Goal: Contribute content: Contribute content

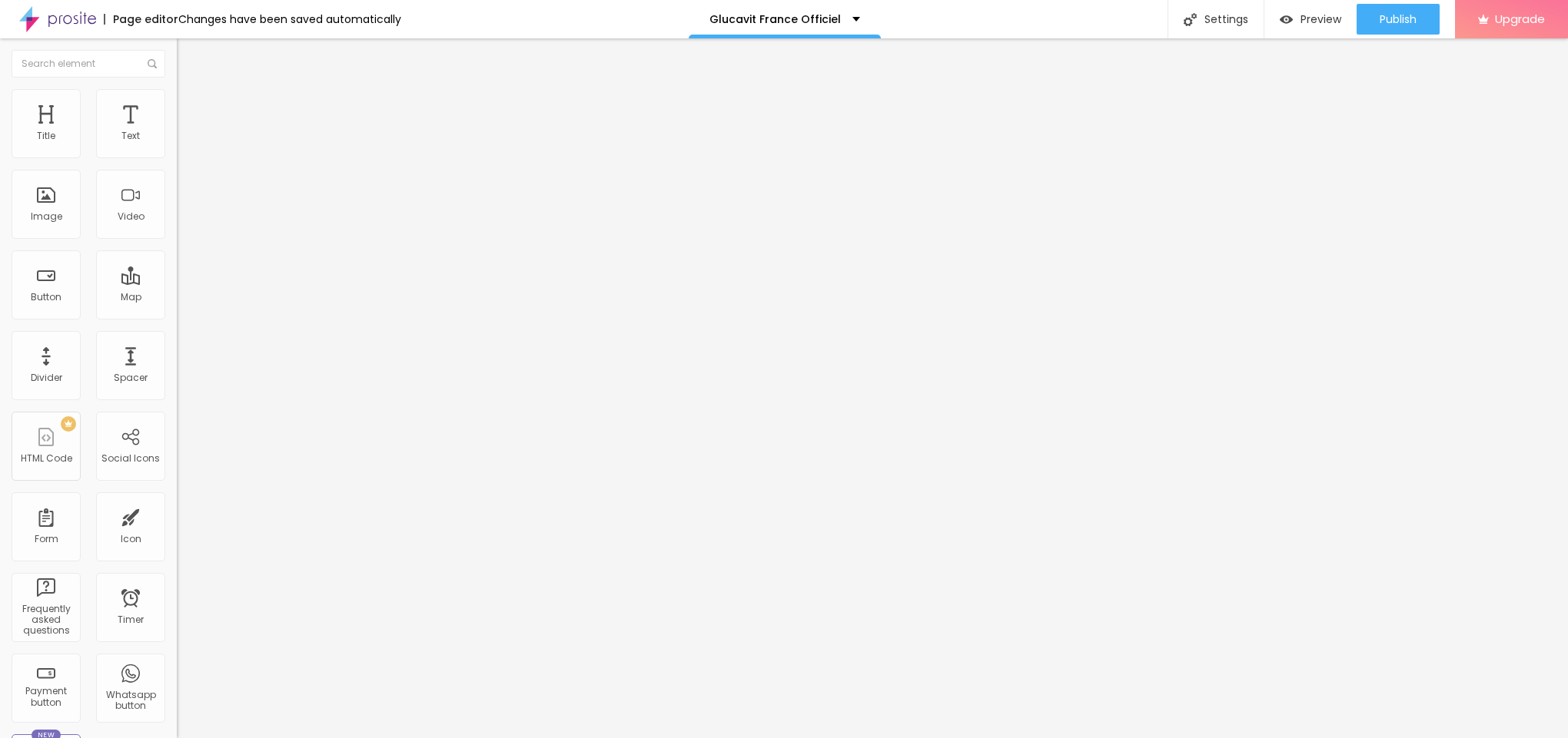
click at [177, 129] on img at bounding box center [181, 124] width 9 height 9
click at [191, 103] on span "Style" at bounding box center [202, 99] width 22 height 13
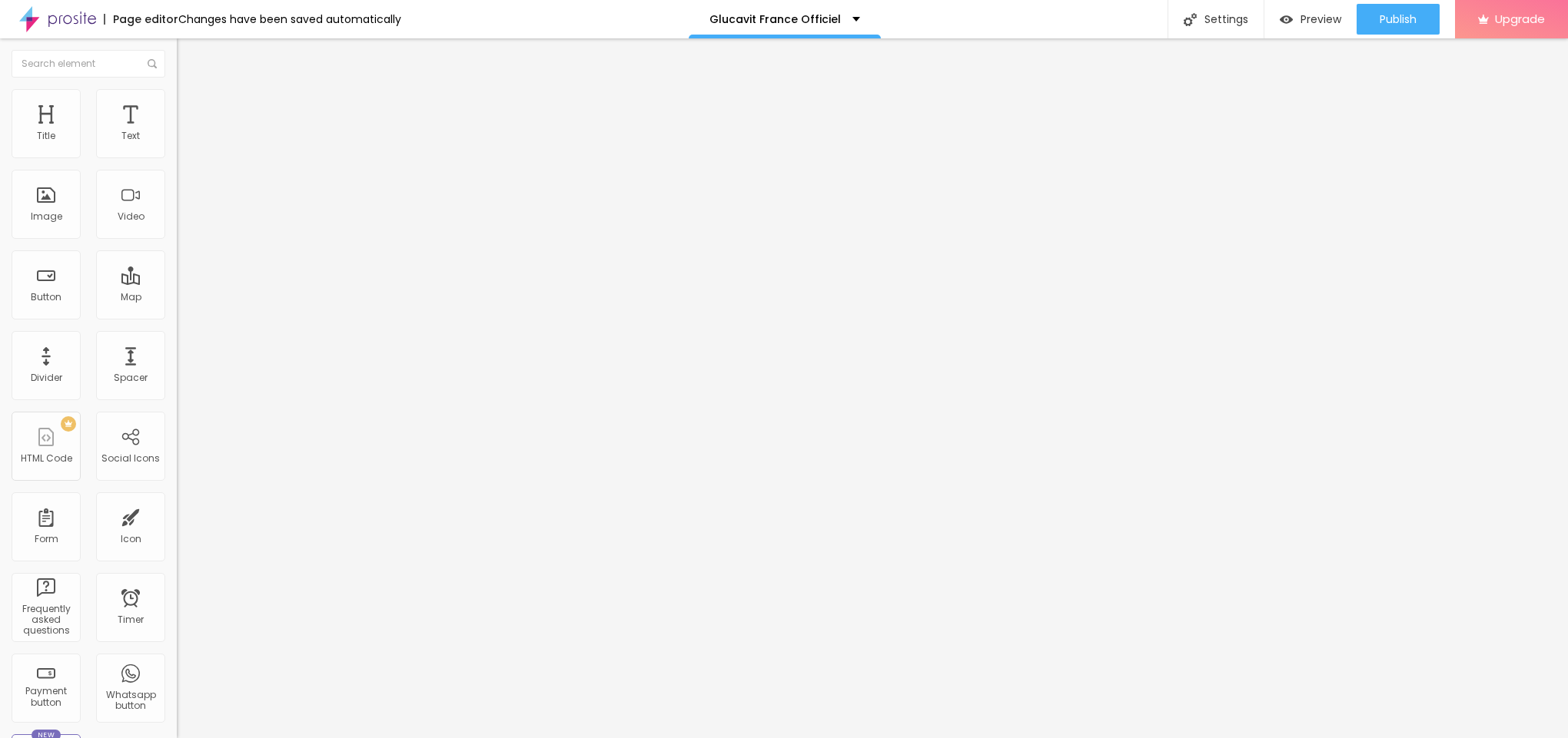
drag, startPoint x: 157, startPoint y: 162, endPoint x: 157, endPoint y: 174, distance: 12.0
click at [177, 159] on div "Size 100 px %" at bounding box center [265, 139] width 177 height 39
type input "95"
type input "90"
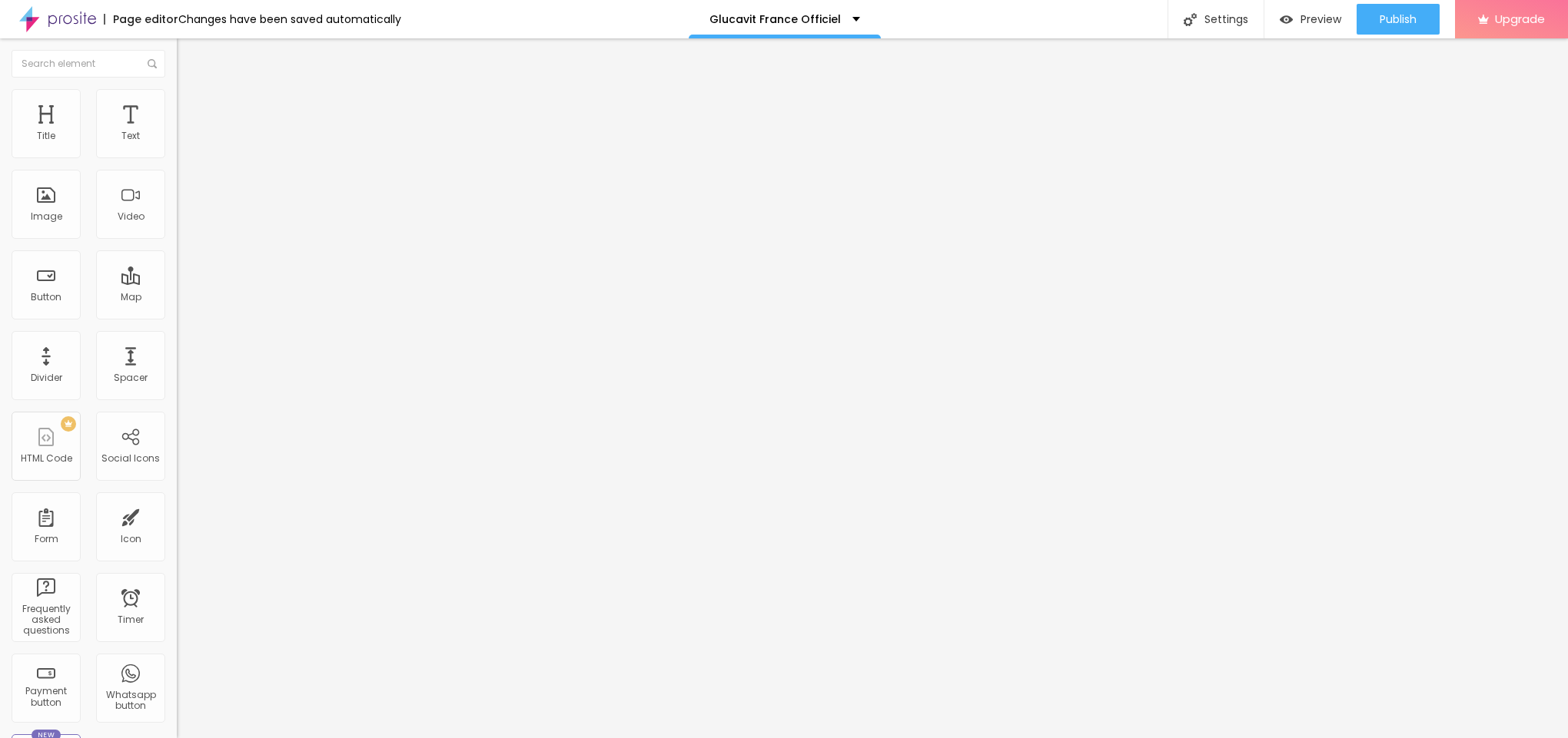
type input "90"
type input "85"
type input "80"
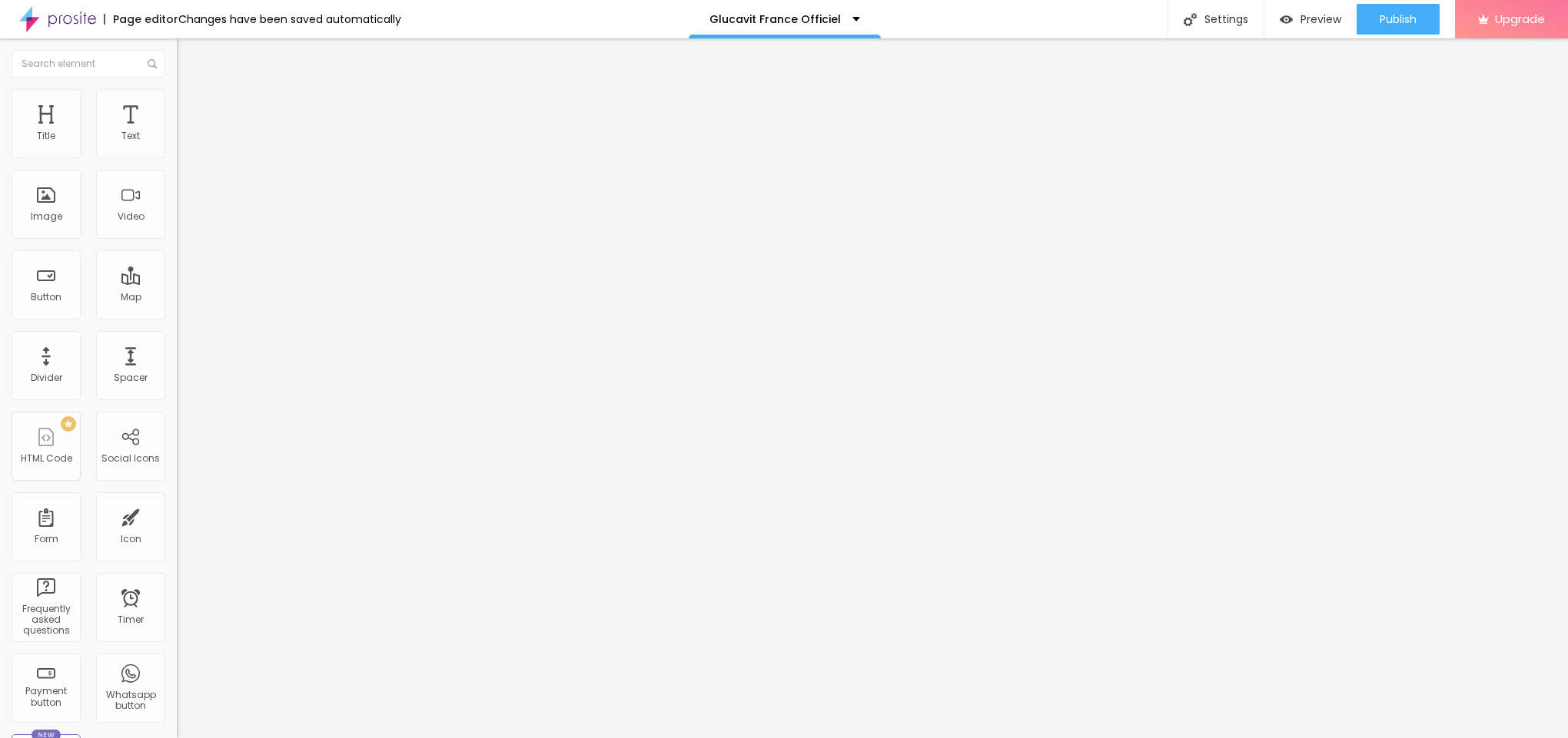
type input "75"
type input "70"
type input "65"
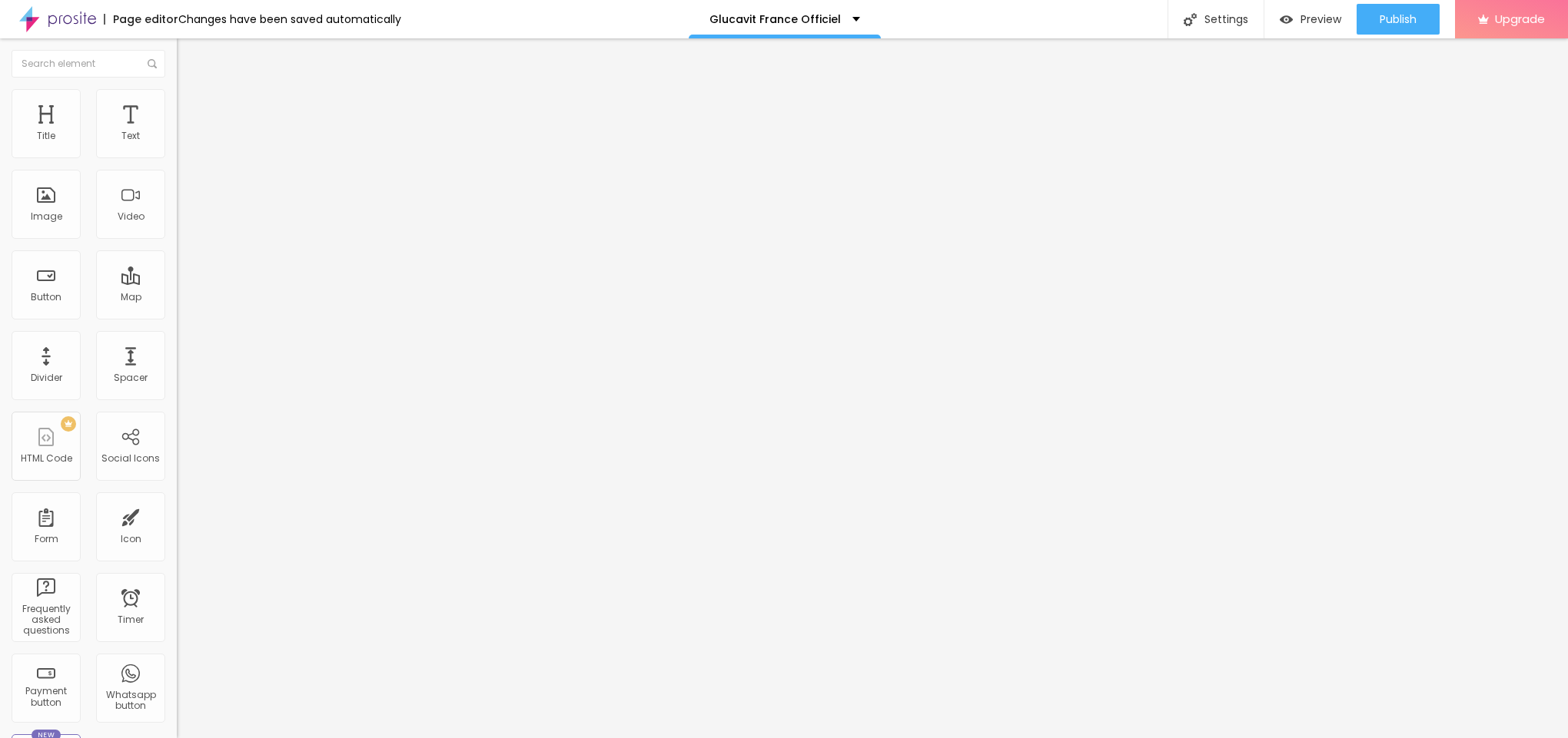
type input "65"
type input "60"
type input "55"
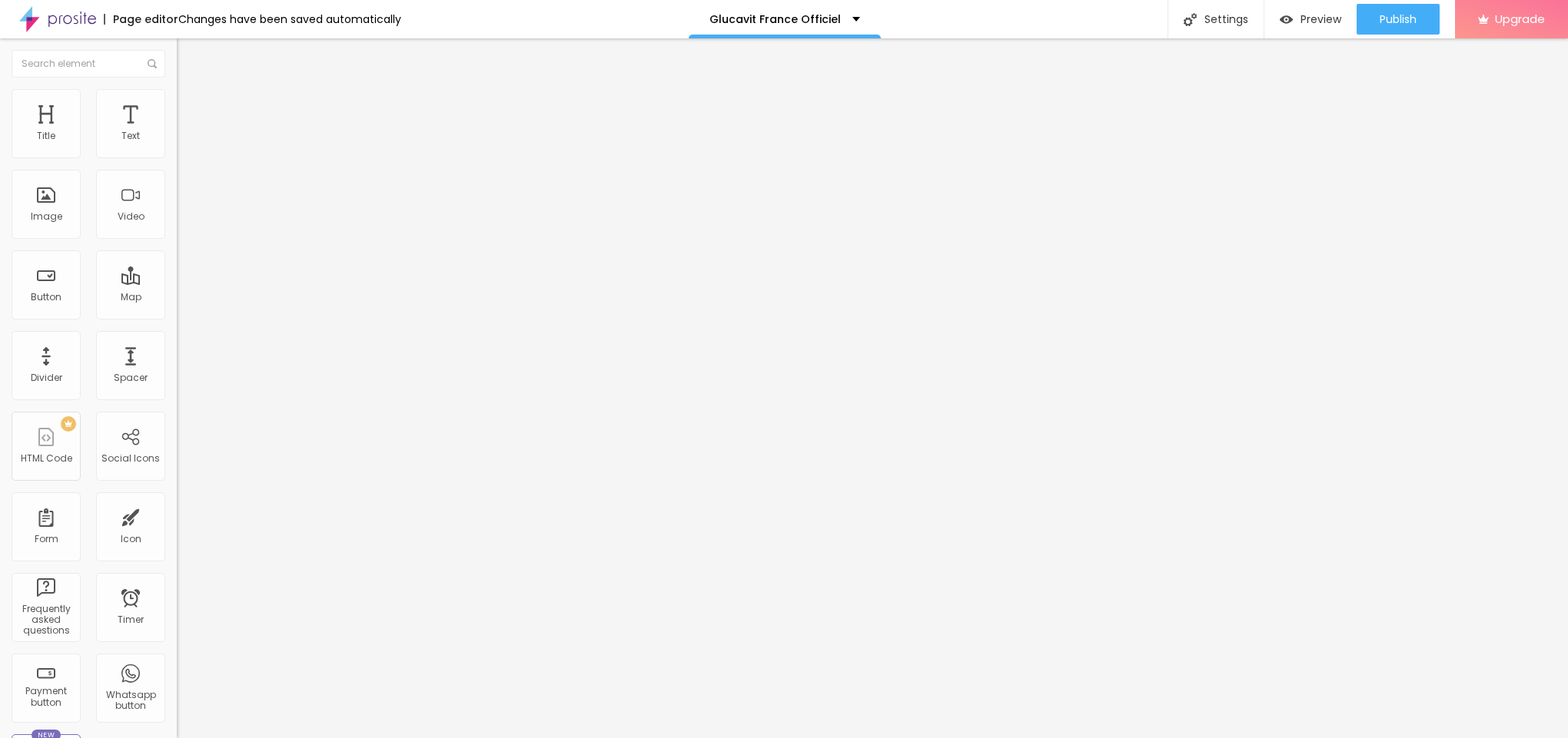
type input "50"
drag, startPoint x: 159, startPoint y: 169, endPoint x: 84, endPoint y: 171, distance: 75.0
type input "50"
click at [177, 157] on input "range" at bounding box center [227, 151] width 99 height 12
click at [191, 91] on span "Content" at bounding box center [210, 84] width 38 height 13
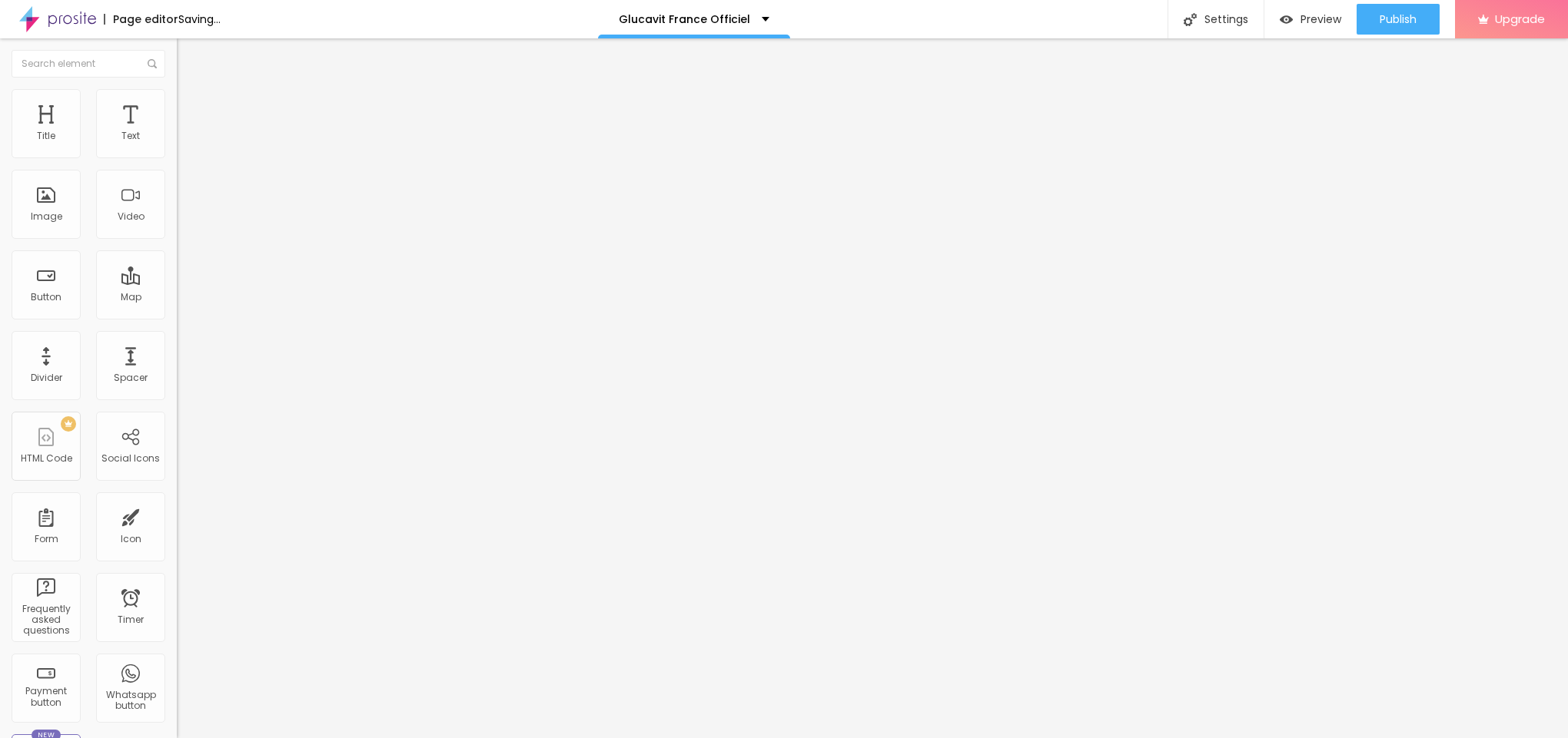
drag, startPoint x: 62, startPoint y: 266, endPoint x: 133, endPoint y: 273, distance: 71.3
click at [177, 155] on input "text" at bounding box center [269, 148] width 185 height 15
paste input "Glucavit [GEOGRAPHIC_DATA]"
type input "Glucavit [GEOGRAPHIC_DATA]"
drag, startPoint x: 74, startPoint y: 408, endPoint x: 1, endPoint y: 427, distance: 75.4
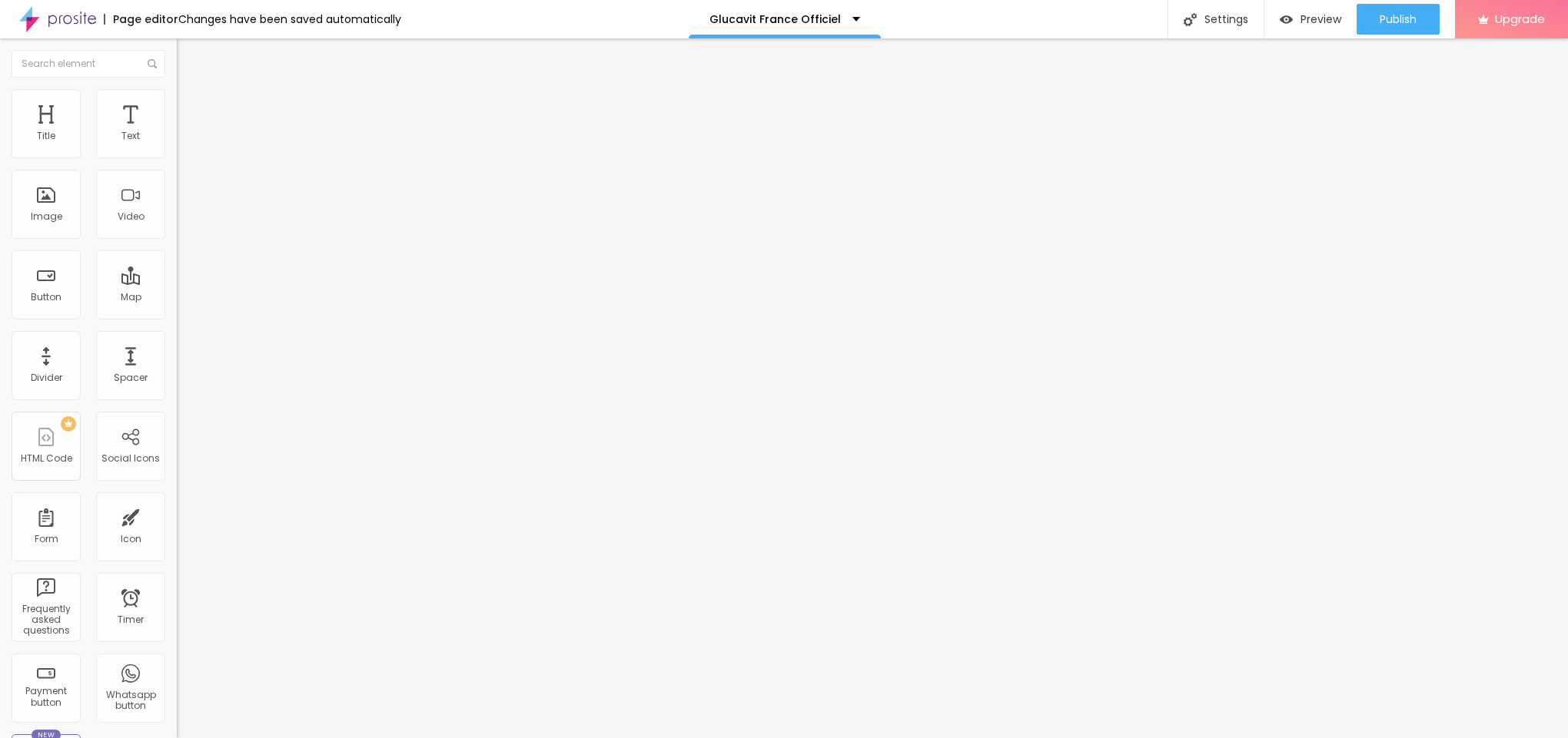
click at [177, 351] on div "Change image Image description (Alt) Glucavit France Align Aspect Ratio Origina…" at bounding box center [265, 235] width 177 height 231
paste input "[URL][DOMAIN_NAME]"
type input "[URL][DOMAIN_NAME]"
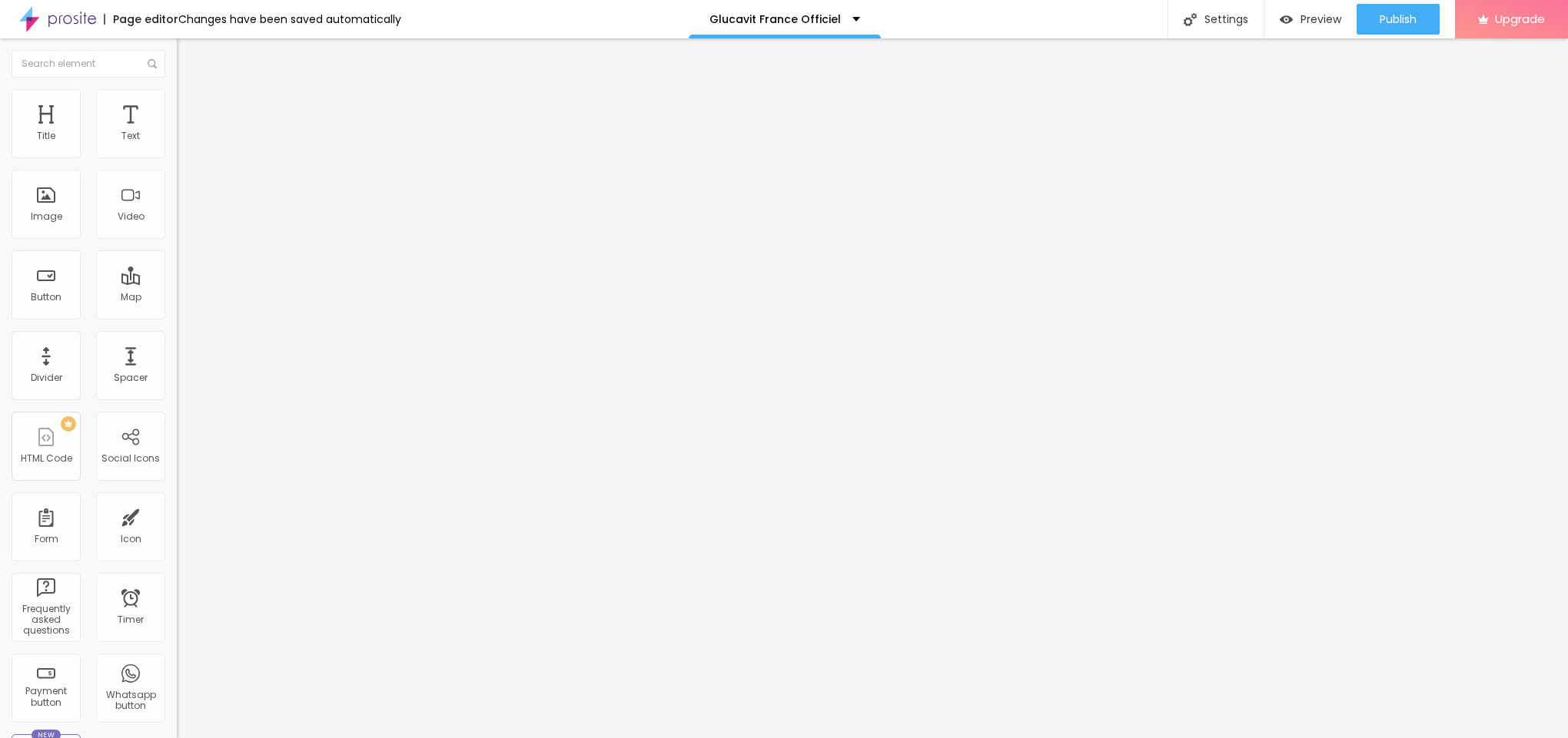
drag, startPoint x: 81, startPoint y: 173, endPoint x: 0, endPoint y: 163, distance: 81.6
click at [177, 163] on div "Text Click me Align Size Default Small Default Big Link URL https:// Open in ne…" at bounding box center [265, 231] width 177 height 223
paste input "😍👇ACHETEZ MAINTENANT😍👇"
type input "😍👇ACHETEZ MAINTENANT😍👇"
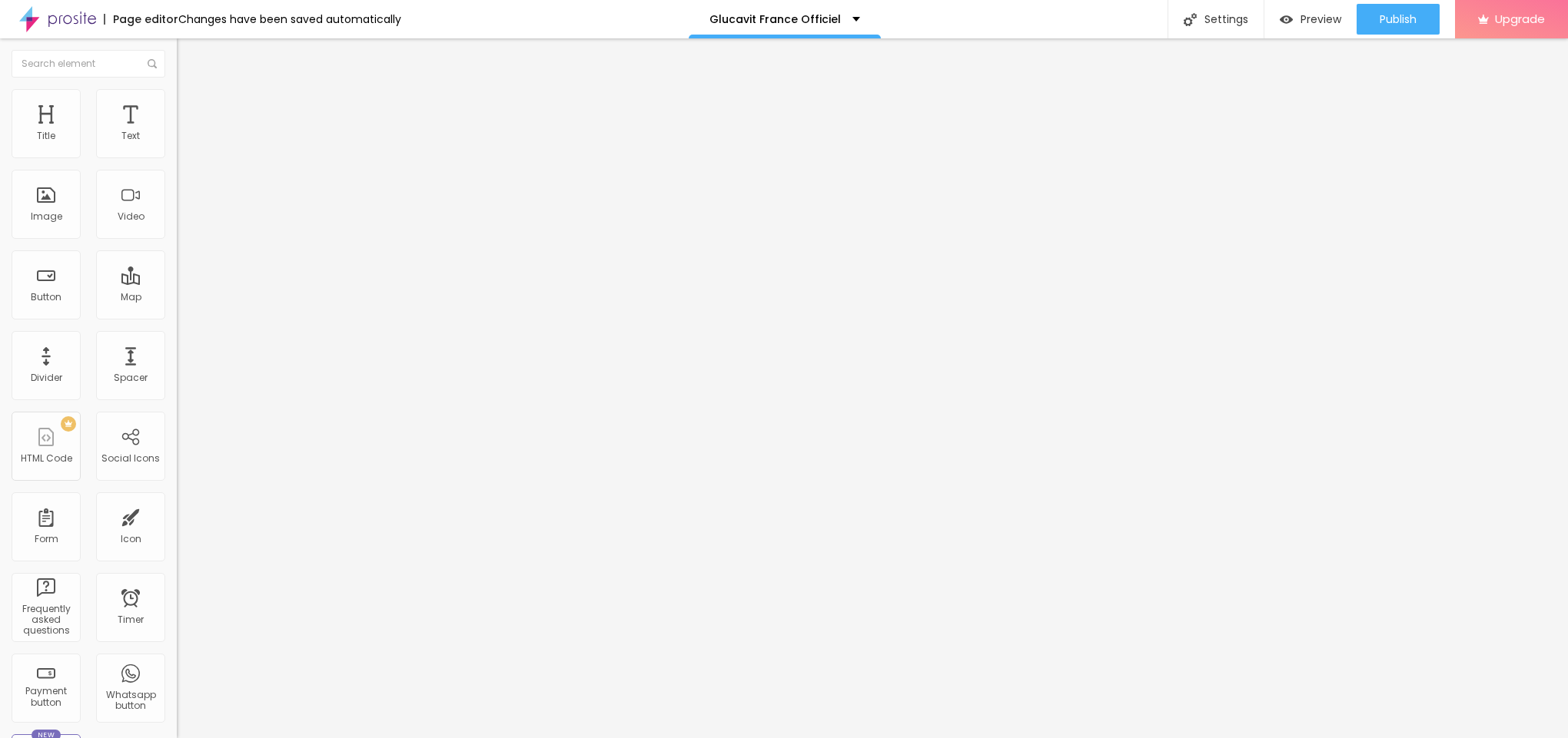
scroll to position [0, 0]
drag, startPoint x: 90, startPoint y: 326, endPoint x: 0, endPoint y: 312, distance: 91.1
click at [177, 312] on div "Text 😍👇ACHETEZ MAINTENANT😍👇 Align Size Default Small Default Big Link URL https…" at bounding box center [265, 231] width 177 height 223
paste input "[URL][DOMAIN_NAME]"
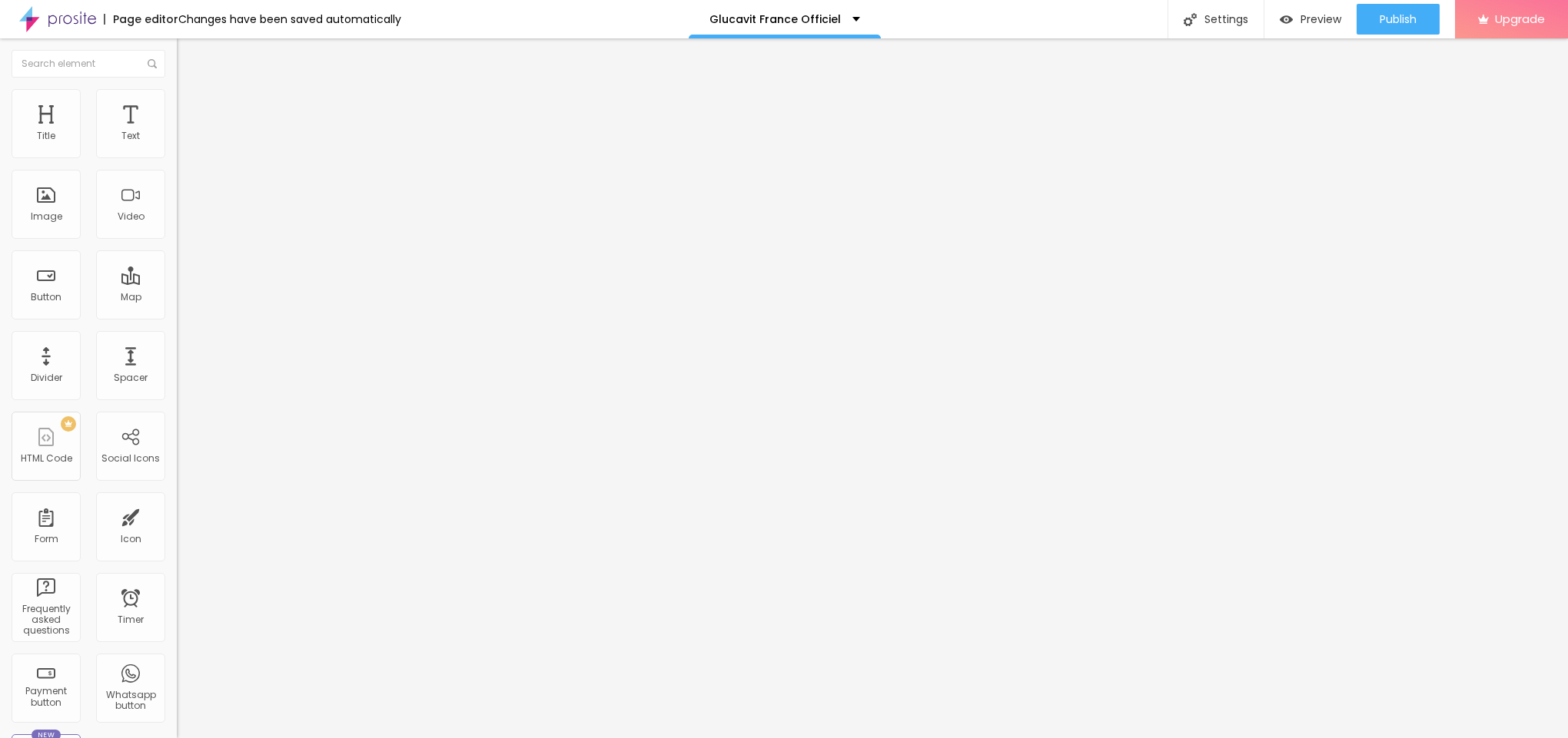
type input "[URL][DOMAIN_NAME]"
click at [177, 147] on button "button" at bounding box center [187, 139] width 21 height 16
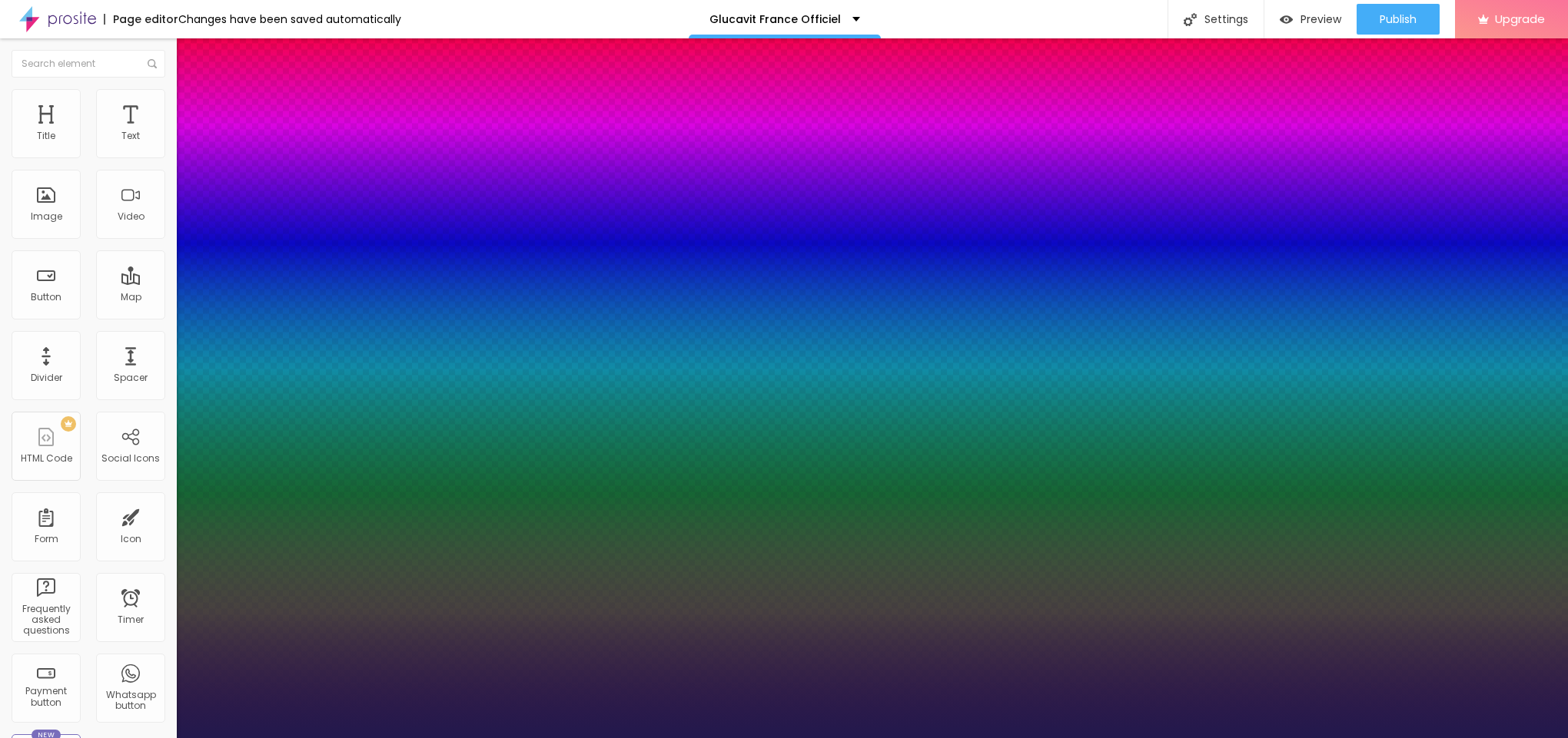
type input "1"
type input "14"
type input "1"
type input "15"
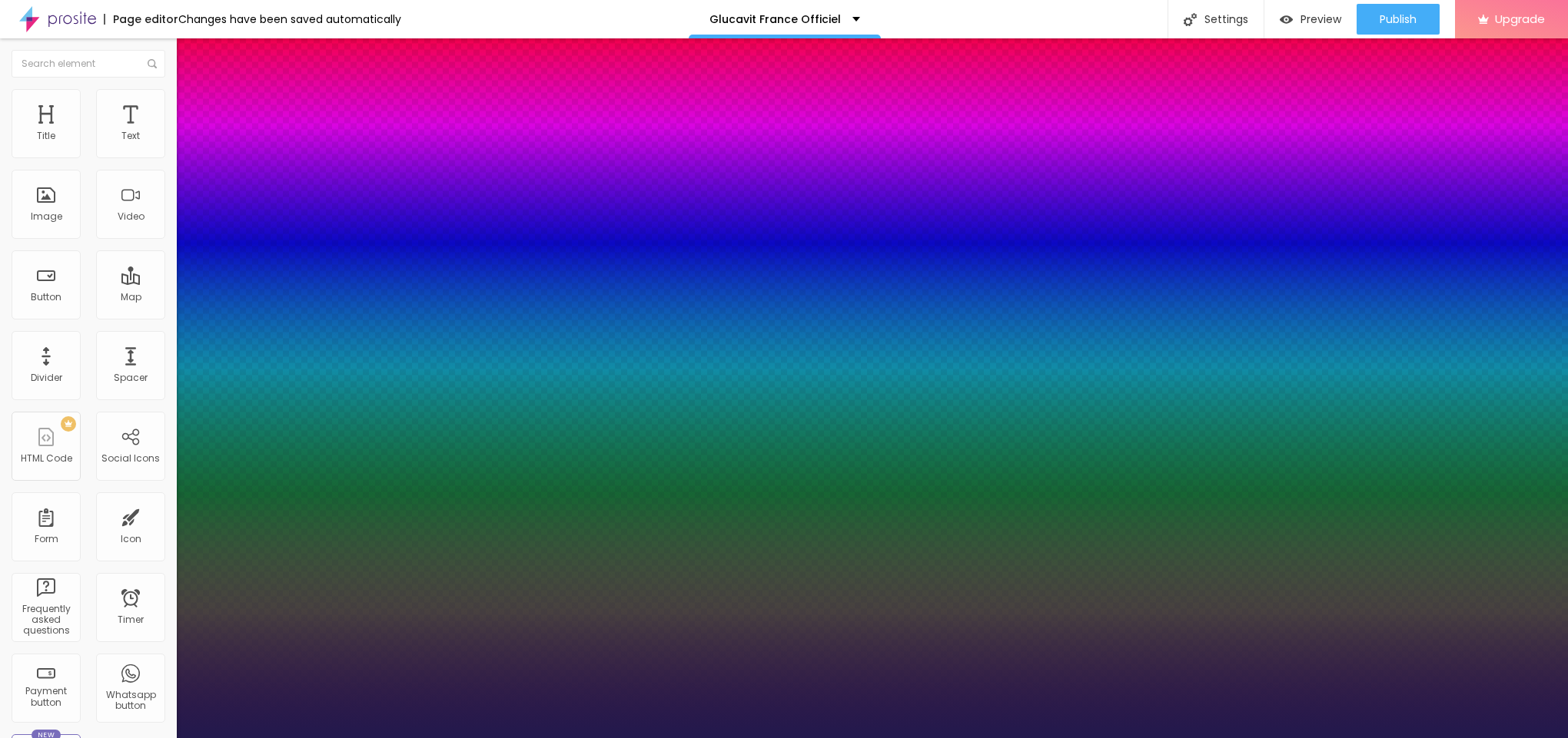
type input "15"
type input "1"
type input "16"
type input "1"
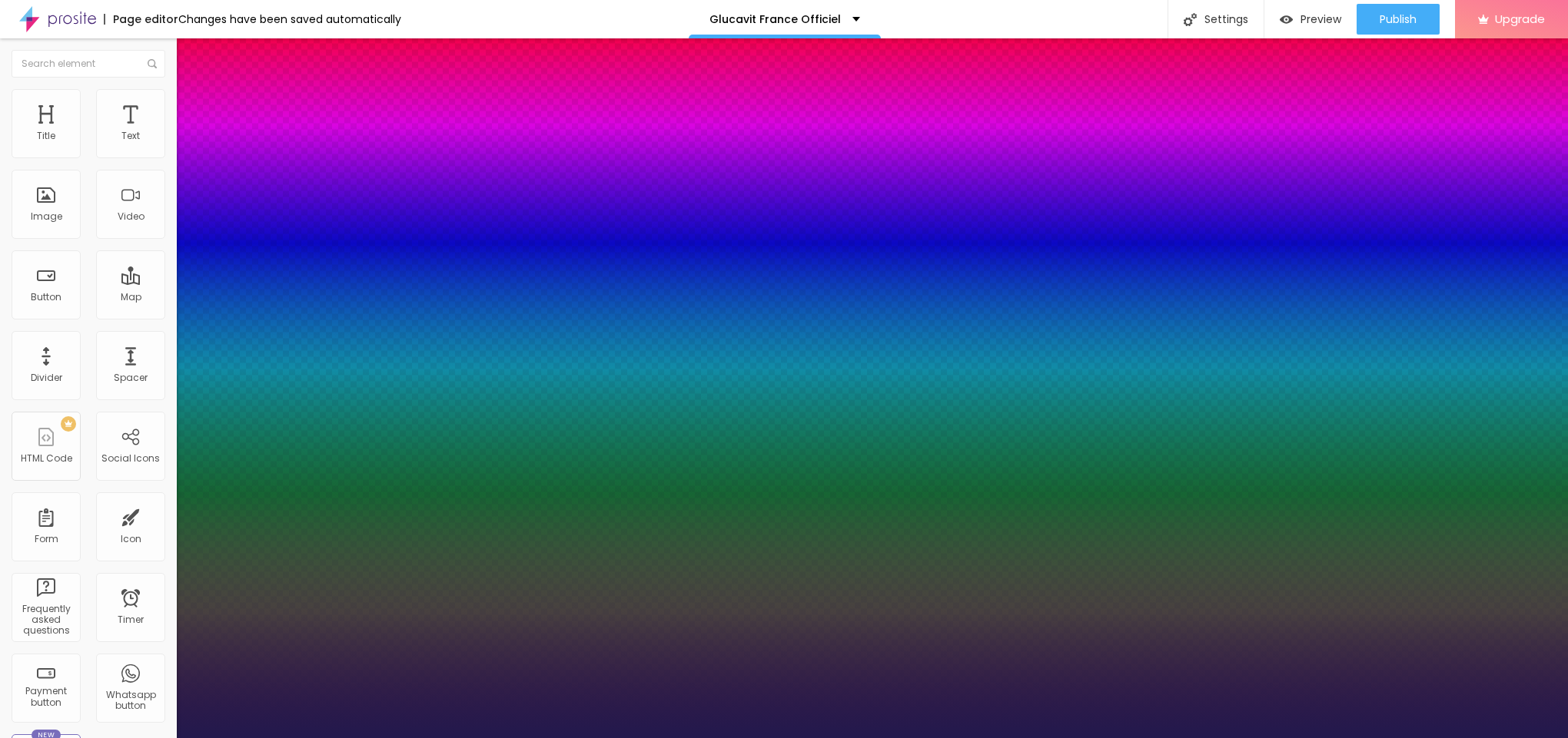
type input "18"
type input "1"
type input "19"
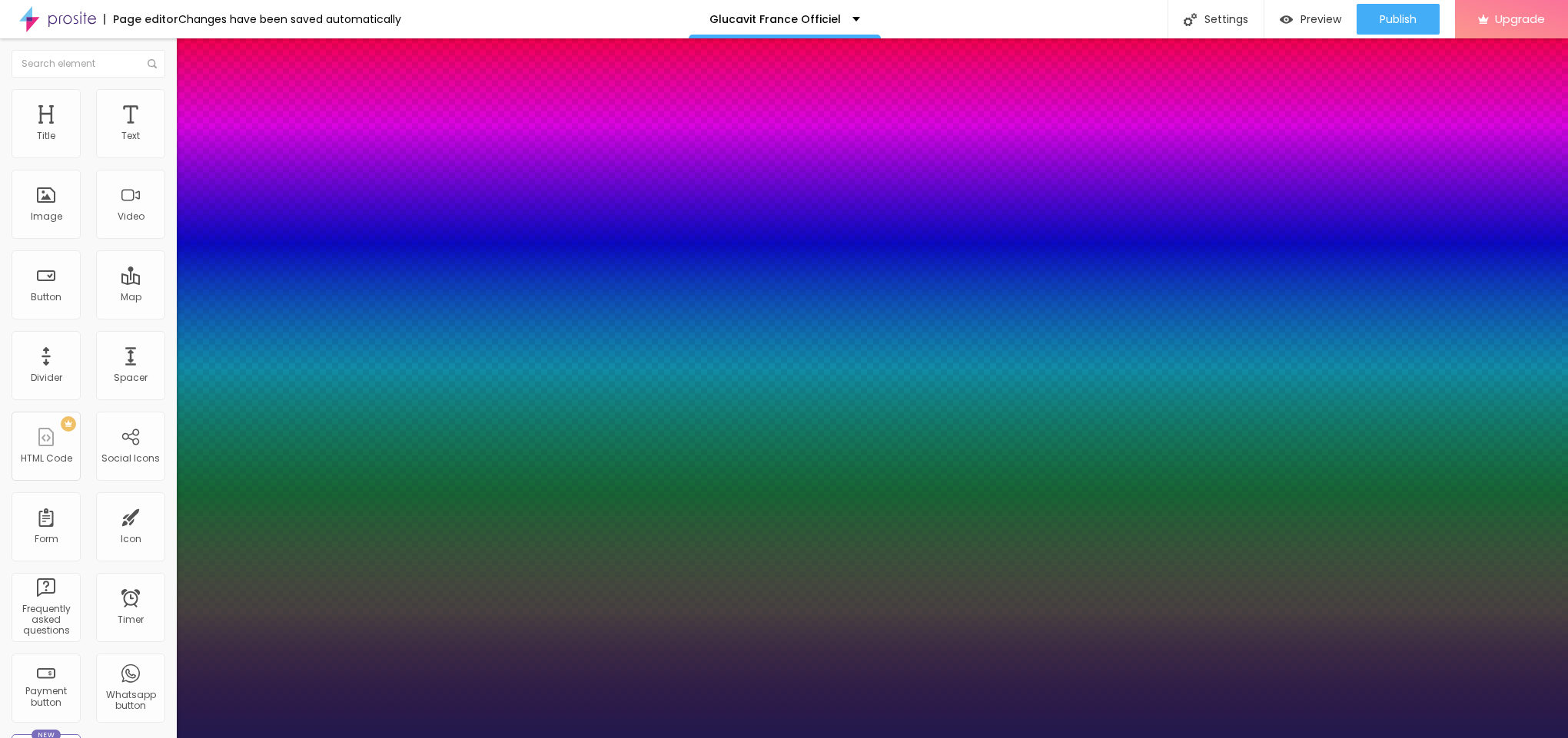
type input "1"
type input "21"
type input "1"
type input "23"
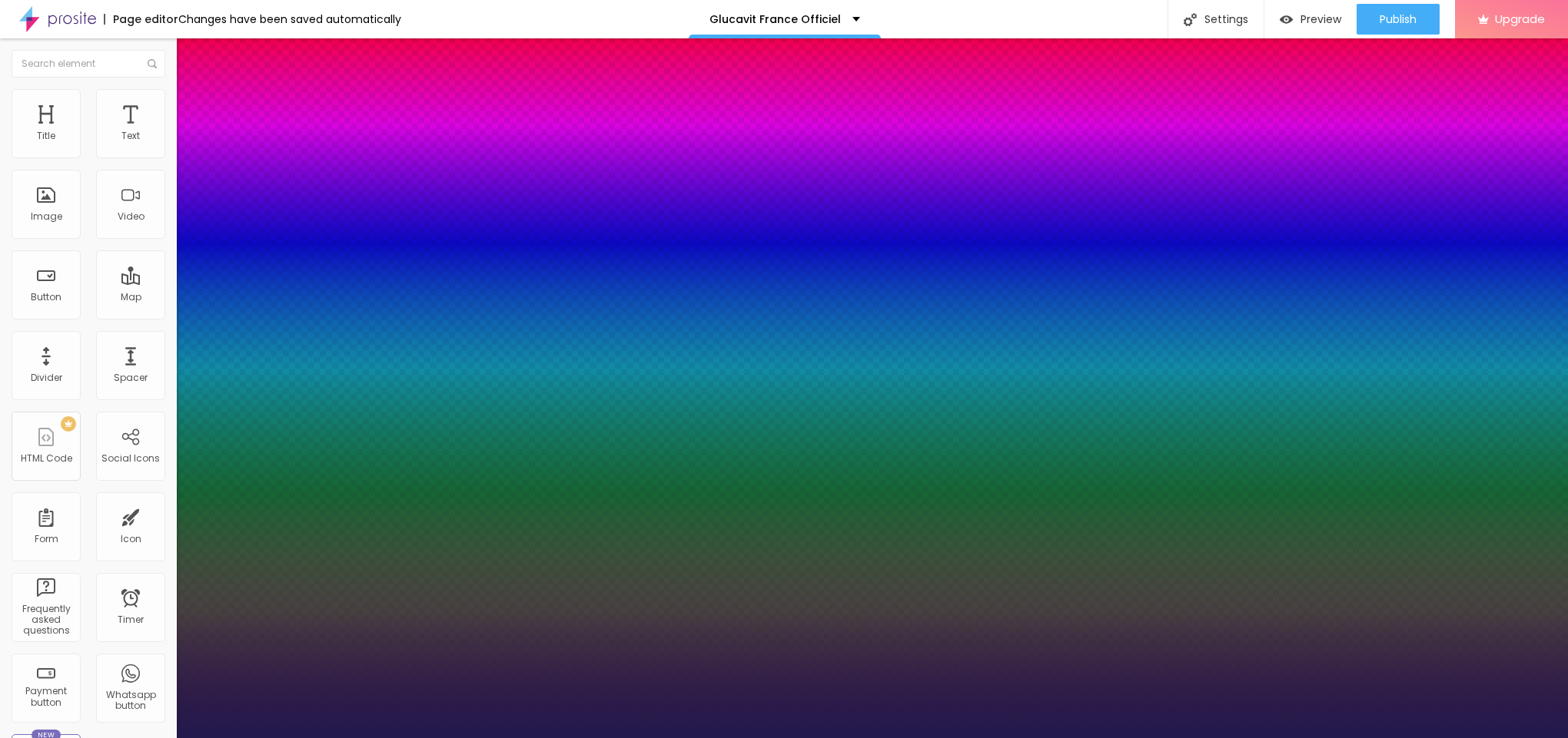
type input "23"
type input "1"
type input "21"
type input "1"
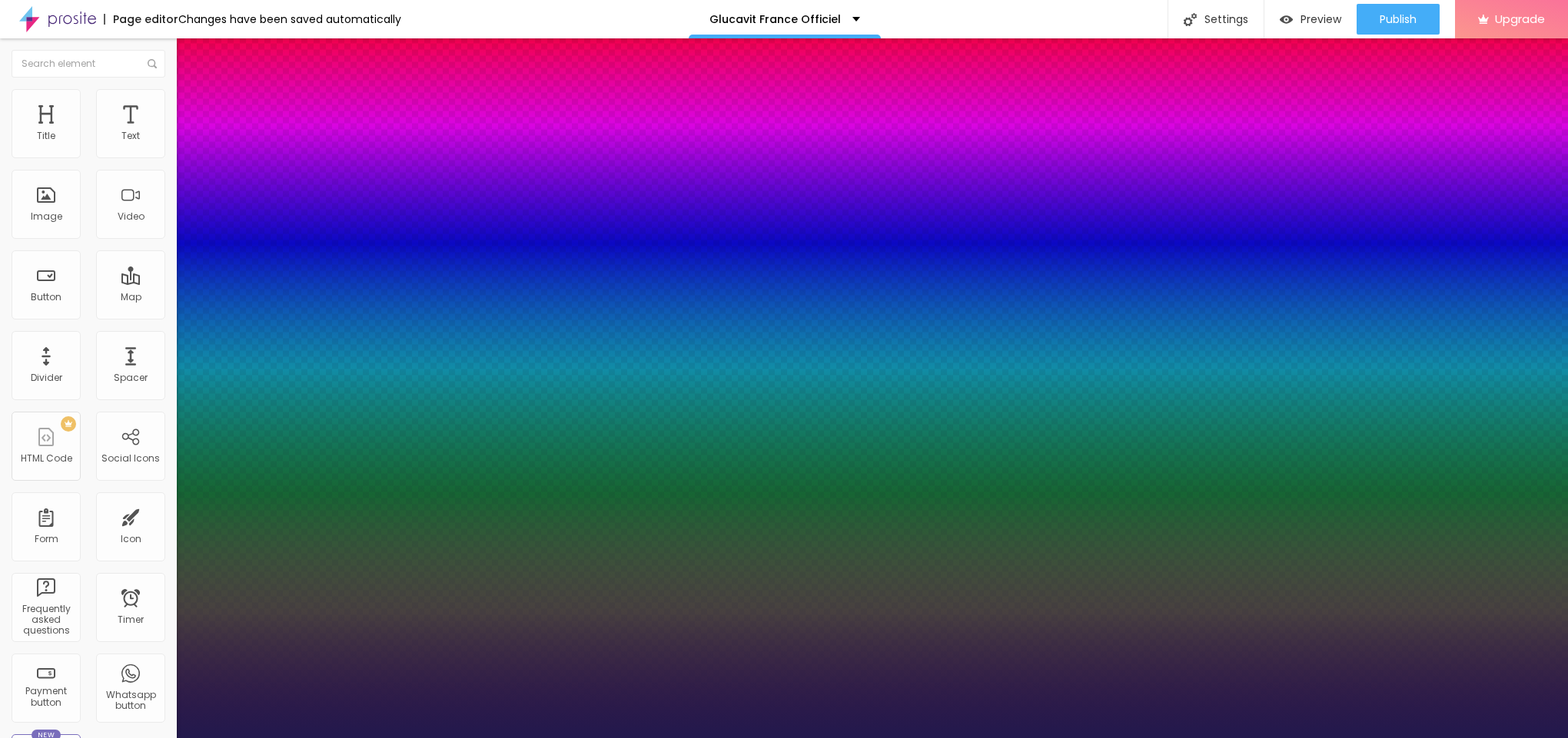
type input "20"
type input "1"
type input "21"
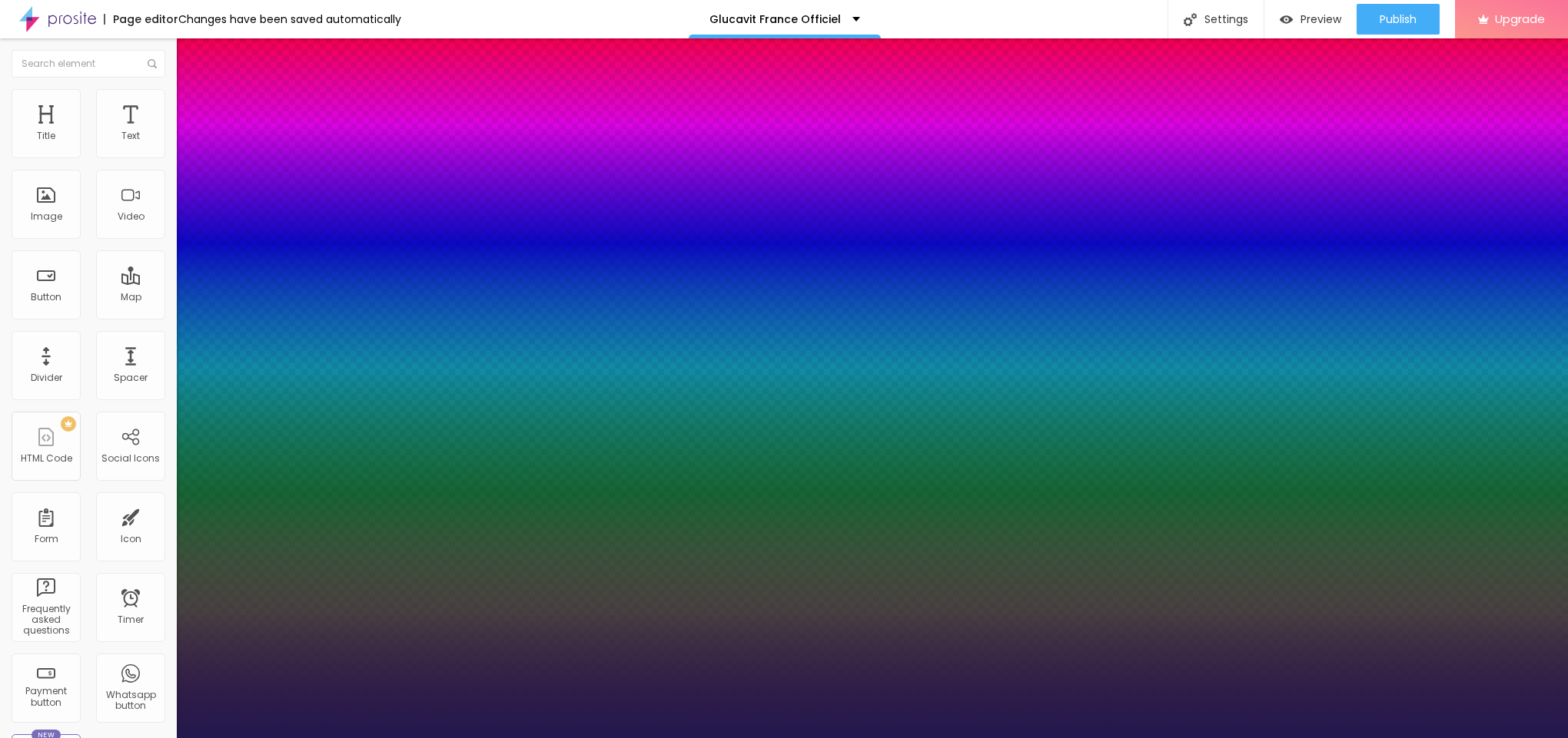
type input "1"
drag, startPoint x: 204, startPoint y: 263, endPoint x: 215, endPoint y: 263, distance: 11.0
type input "21"
click at [743, 737] on div at bounding box center [784, 738] width 1568 height 0
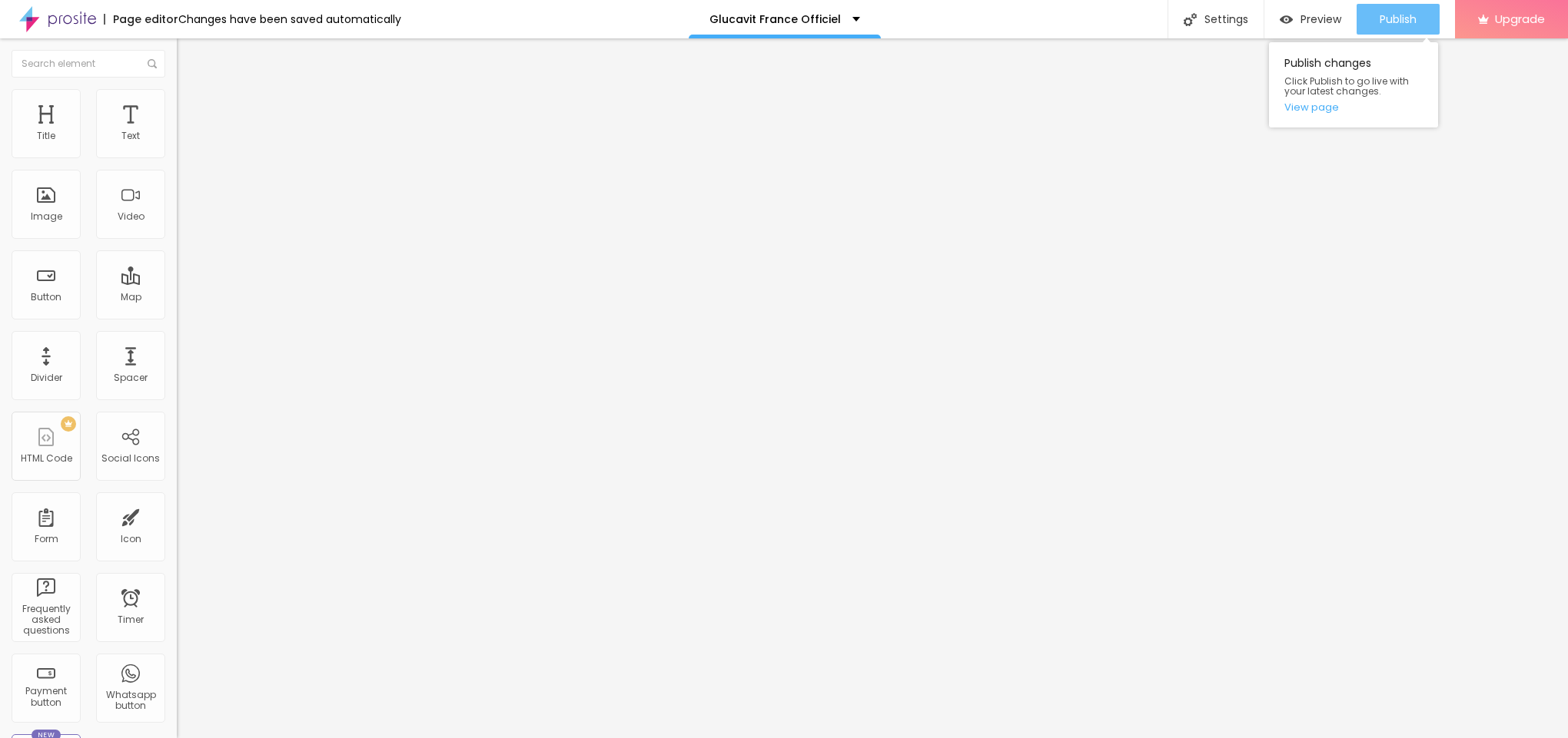
click at [1380, 31] on div "Publish" at bounding box center [1398, 19] width 37 height 31
click at [1308, 117] on div "Publish changes Click Publish to go live with your latest changes. View page" at bounding box center [1353, 85] width 169 height 86
click at [1312, 107] on link "View page" at bounding box center [1353, 107] width 139 height 10
